Goal: Task Accomplishment & Management: Complete application form

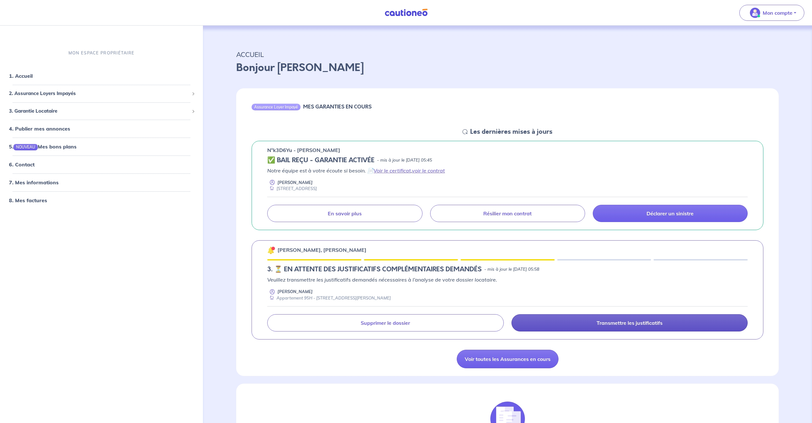
click at [603, 327] on link "Transmettre les justificatifs" at bounding box center [630, 322] width 236 height 17
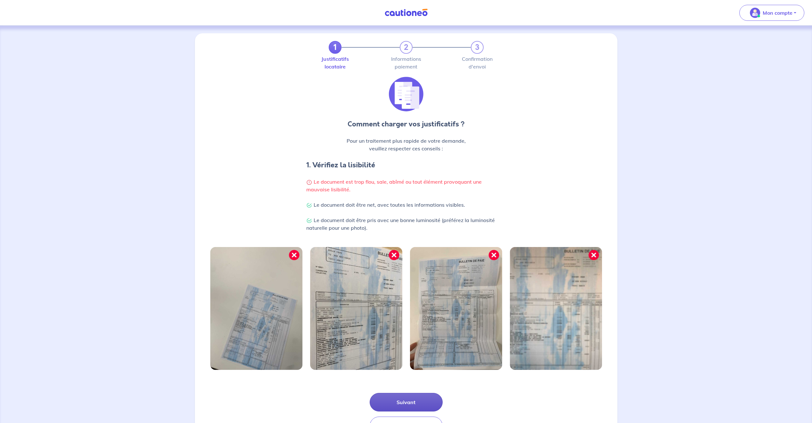
click at [419, 397] on button "Suivant" at bounding box center [406, 402] width 73 height 19
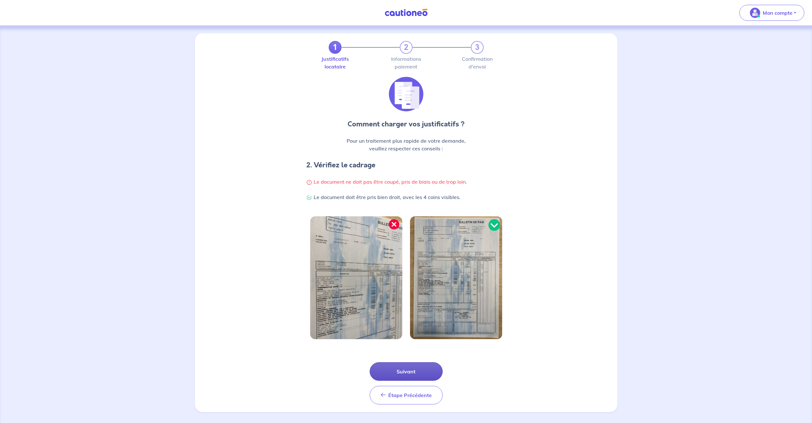
click at [407, 371] on button "Suivant" at bounding box center [406, 371] width 73 height 19
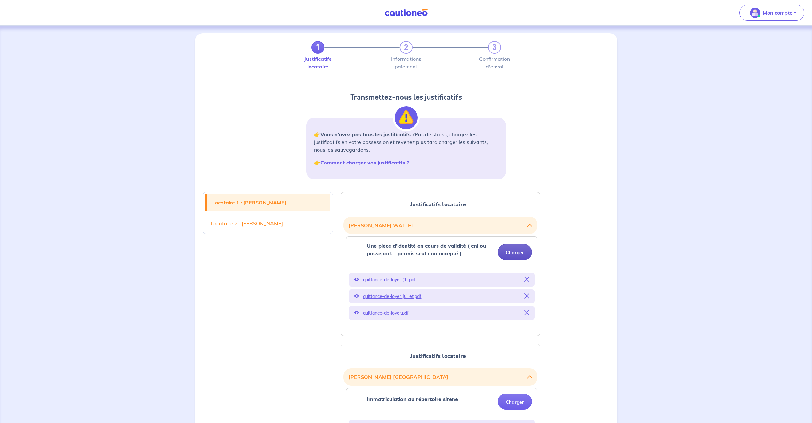
click at [518, 251] on button "Charger" at bounding box center [515, 252] width 34 height 16
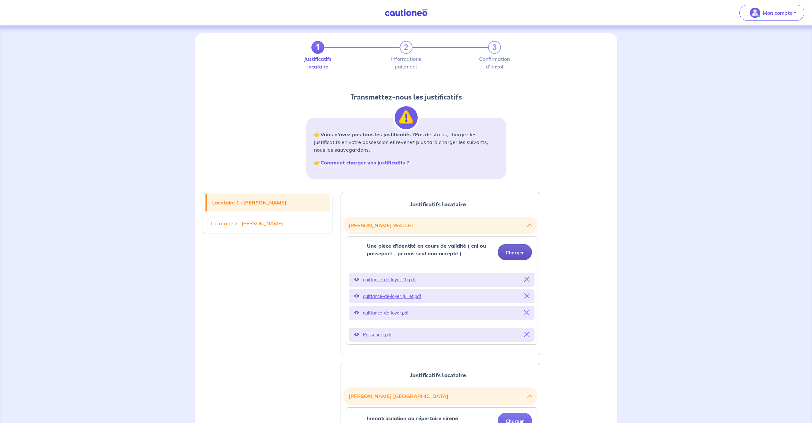
click at [506, 253] on button "Charger" at bounding box center [515, 252] width 34 height 16
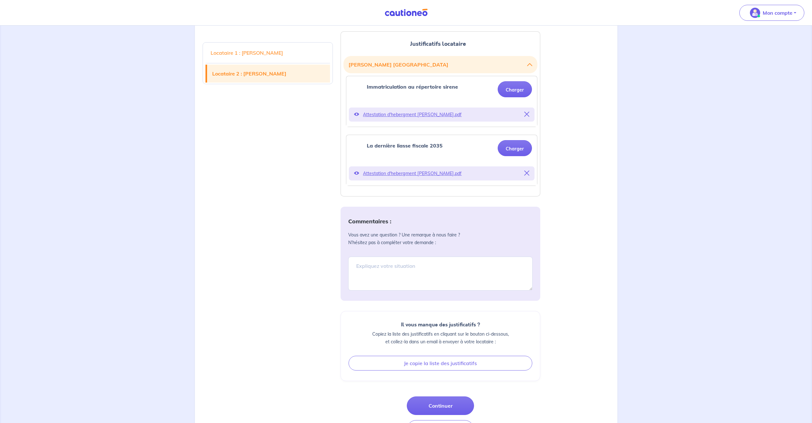
scroll to position [305, 0]
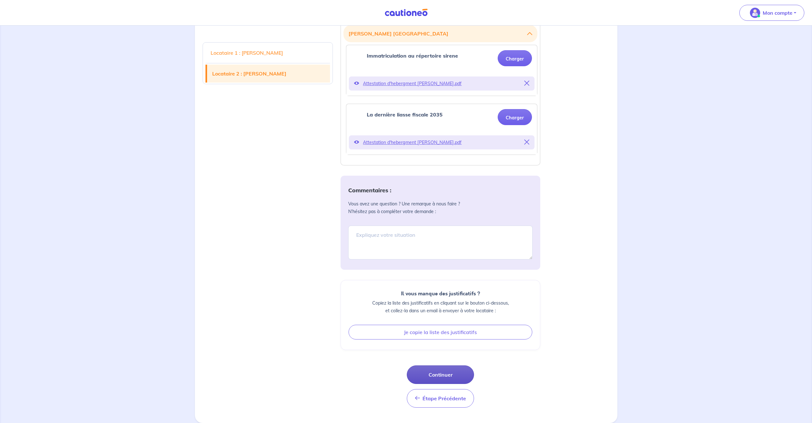
click at [446, 375] on button "Continuer" at bounding box center [440, 375] width 67 height 19
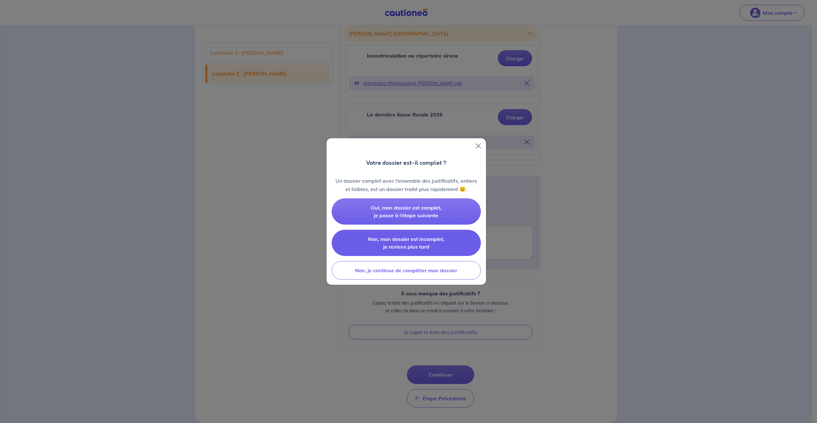
click at [443, 246] on button "Non, mon dossier est incomplet, je reviens plus tard" at bounding box center [406, 243] width 149 height 26
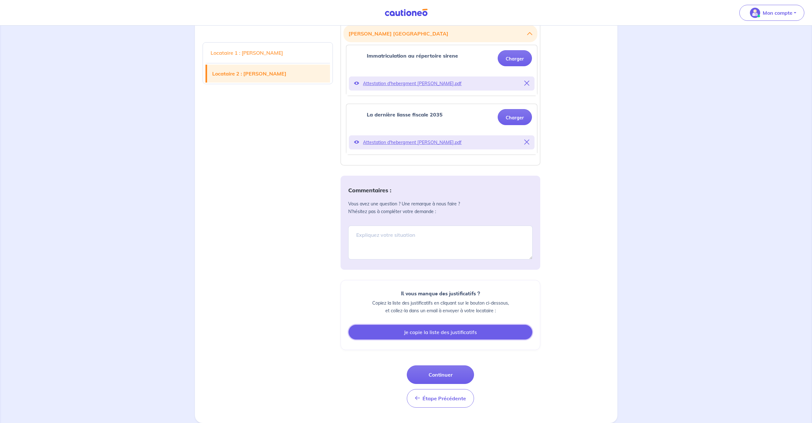
click at [473, 336] on button "Je copie la liste des justificatifs" at bounding box center [441, 332] width 184 height 15
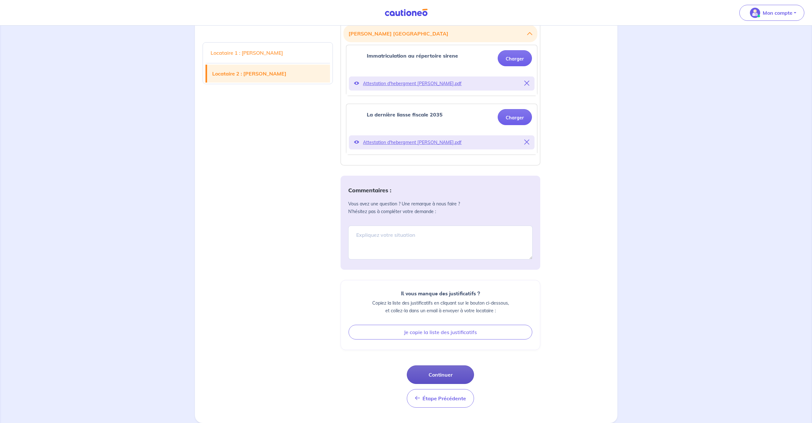
click at [452, 378] on button "Continuer" at bounding box center [440, 375] width 67 height 19
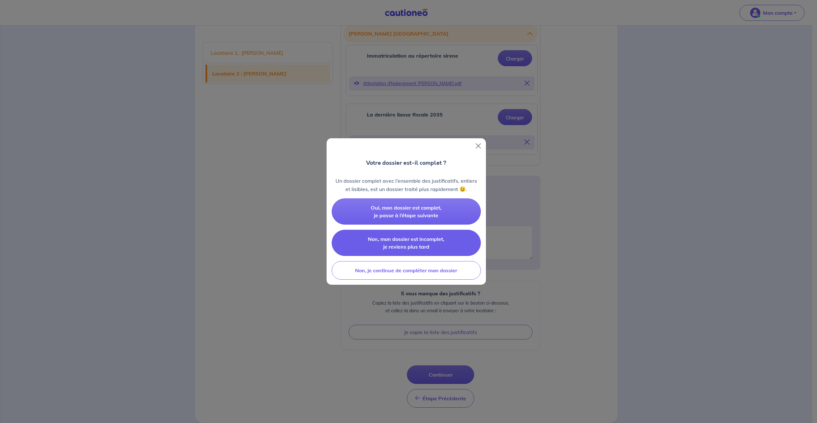
click at [415, 240] on span "Non, mon dossier est incomplet, je reviens plus tard" at bounding box center [406, 243] width 77 height 14
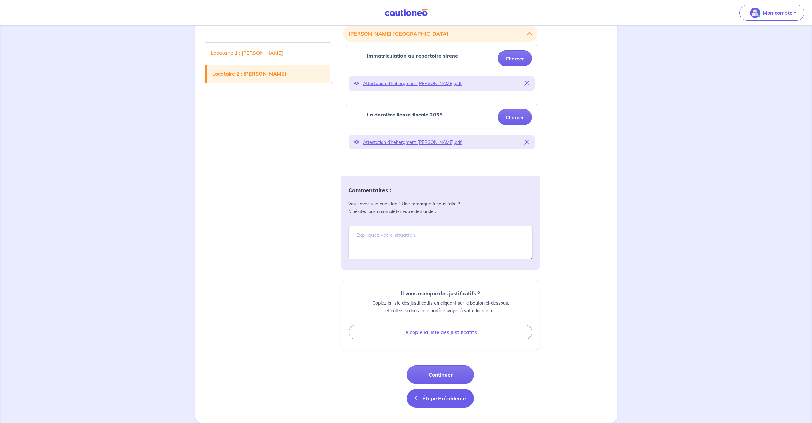
click at [433, 399] on span "Étape Précédente" at bounding box center [445, 398] width 44 height 6
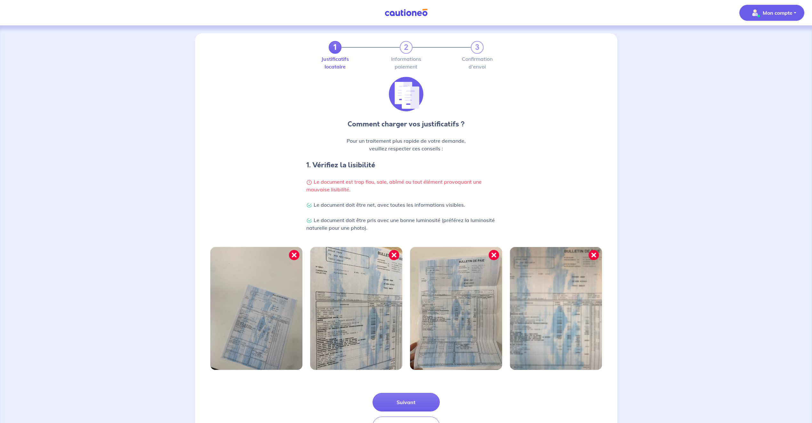
click at [777, 15] on p "Mon compte" at bounding box center [778, 13] width 30 height 8
click at [773, 39] on link "Mes informations" at bounding box center [766, 40] width 52 height 10
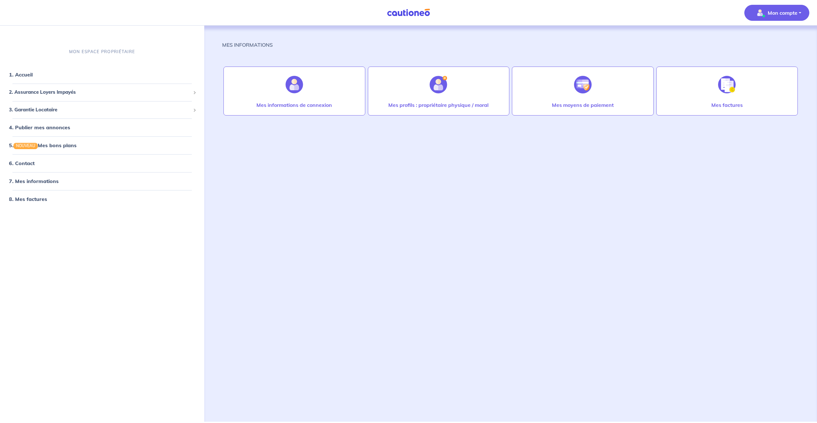
click at [772, 14] on p "Mon compte" at bounding box center [783, 13] width 30 height 8
click at [70, 90] on span "2. Assurance Loyers Impayés" at bounding box center [100, 92] width 182 height 7
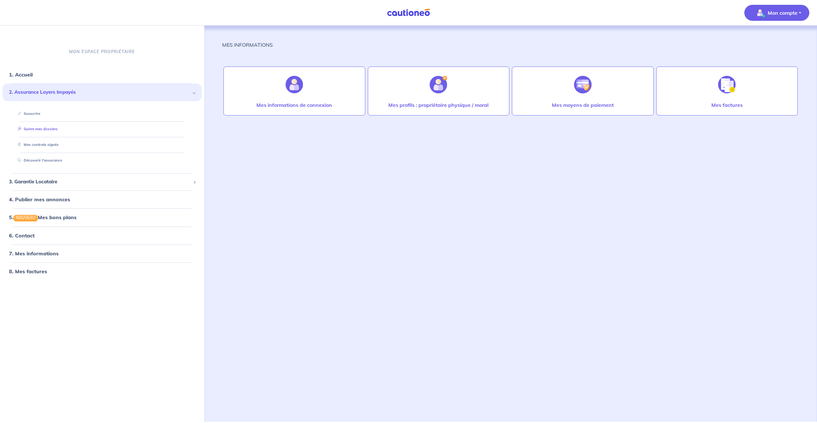
click at [37, 130] on link "Suivre mes dossiers" at bounding box center [36, 129] width 43 height 4
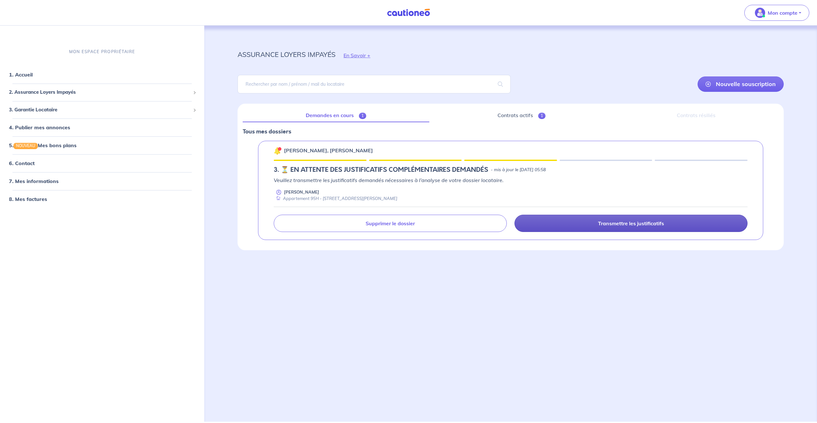
click at [611, 230] on link "Transmettre les justificatifs" at bounding box center [631, 223] width 233 height 17
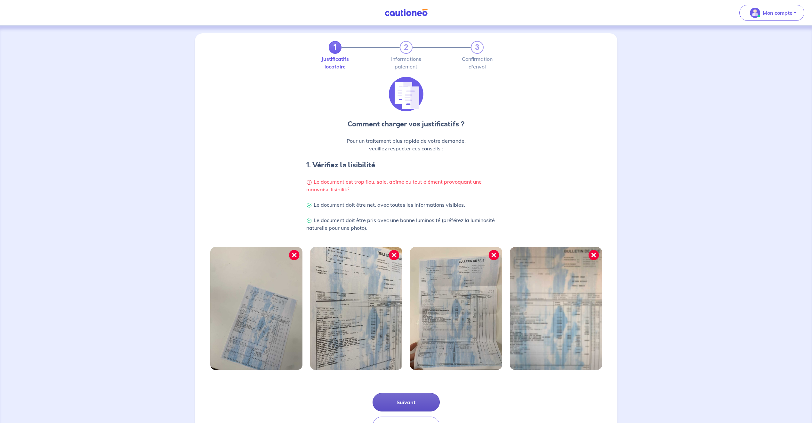
click at [411, 403] on button "Suivant" at bounding box center [406, 402] width 67 height 19
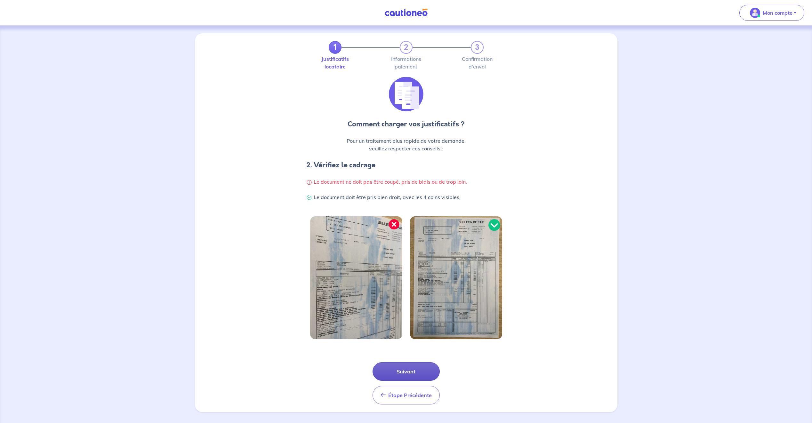
click at [418, 370] on button "Suivant" at bounding box center [406, 371] width 67 height 19
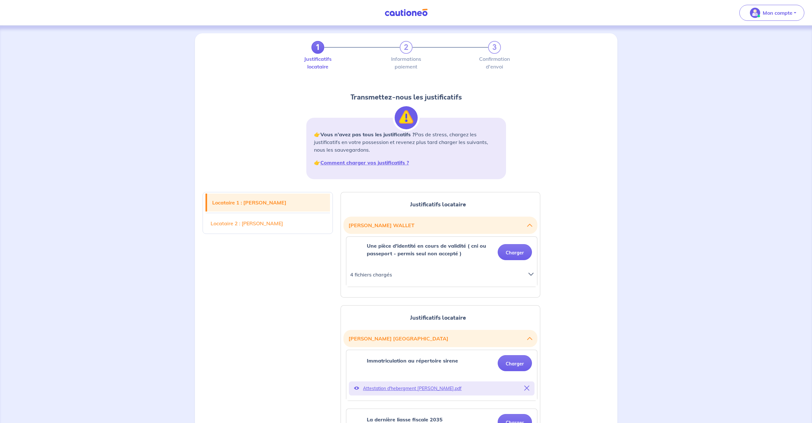
click at [529, 273] on icon at bounding box center [531, 274] width 5 height 5
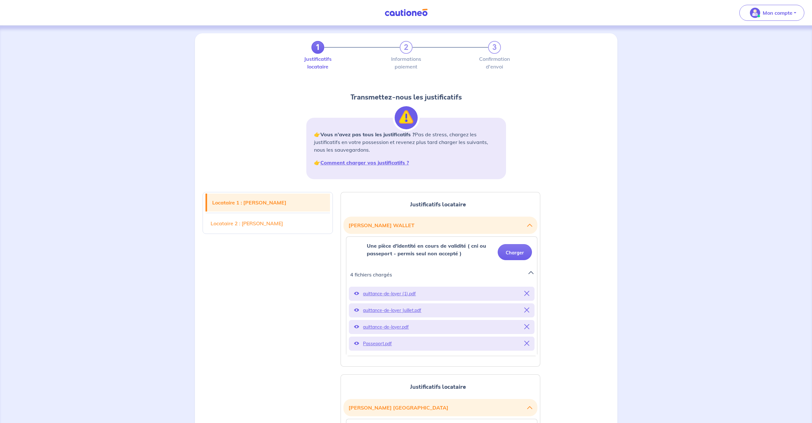
click at [527, 292] on icon at bounding box center [526, 293] width 5 height 5
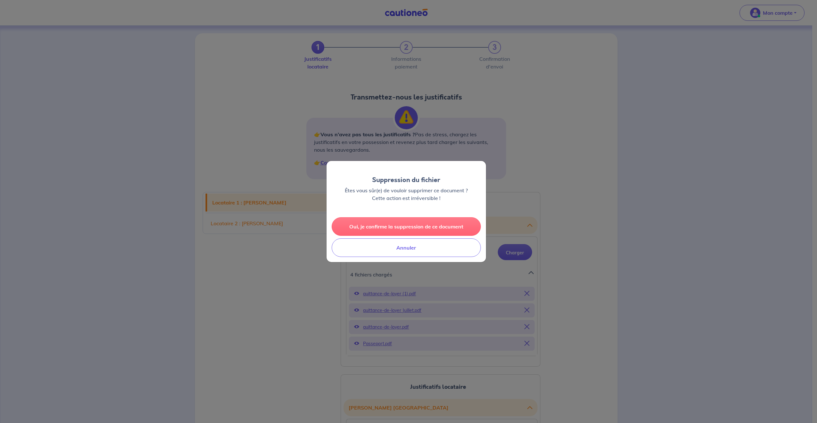
click at [436, 227] on button "Oui, je confirme la suppression de ce document" at bounding box center [406, 226] width 149 height 19
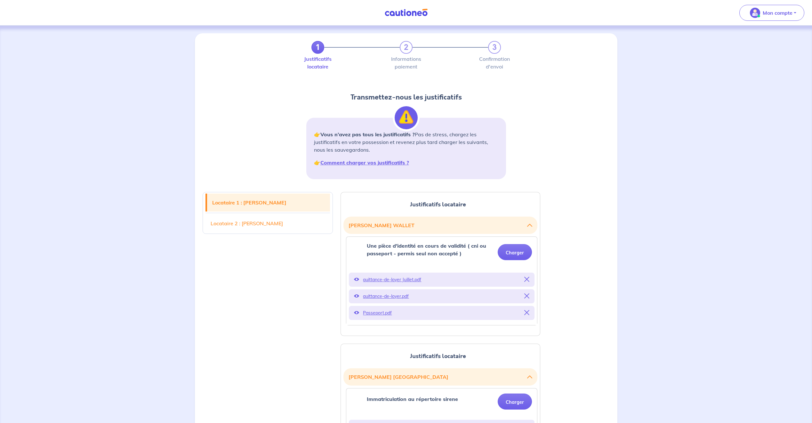
click at [525, 295] on icon at bounding box center [526, 296] width 5 height 5
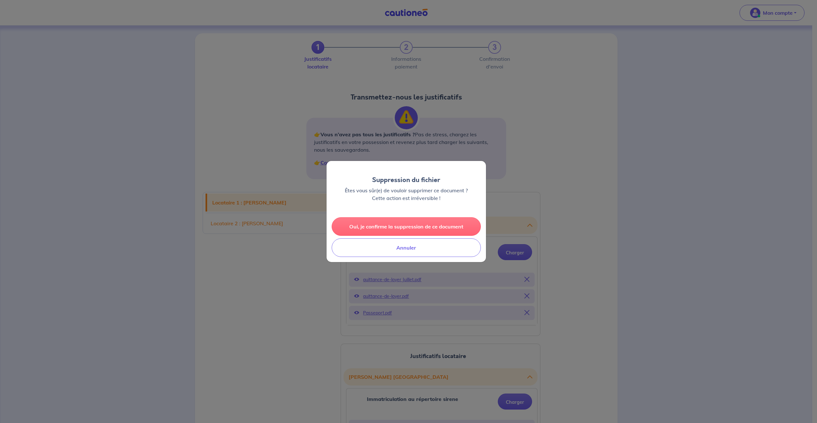
click at [430, 227] on button "Oui, je confirme la suppression de ce document" at bounding box center [406, 226] width 149 height 19
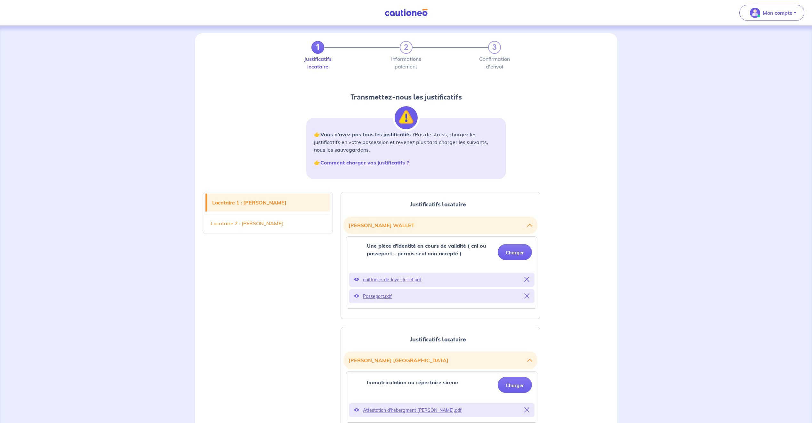
click at [527, 279] on icon at bounding box center [526, 279] width 5 height 5
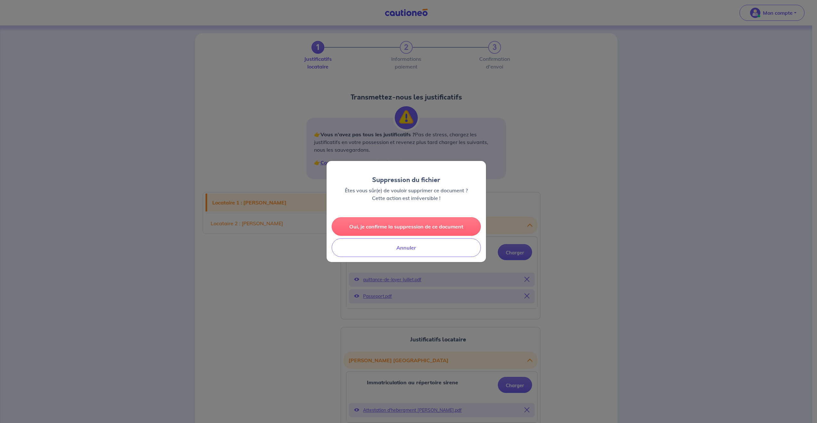
click at [431, 229] on button "Oui, je confirme la suppression de ce document" at bounding box center [406, 226] width 149 height 19
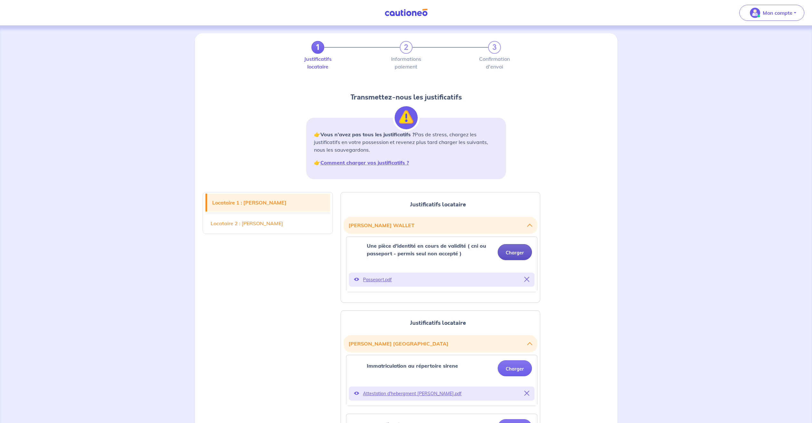
click at [523, 250] on button "Charger" at bounding box center [515, 252] width 34 height 16
